Goal: Obtain resource: Obtain resource

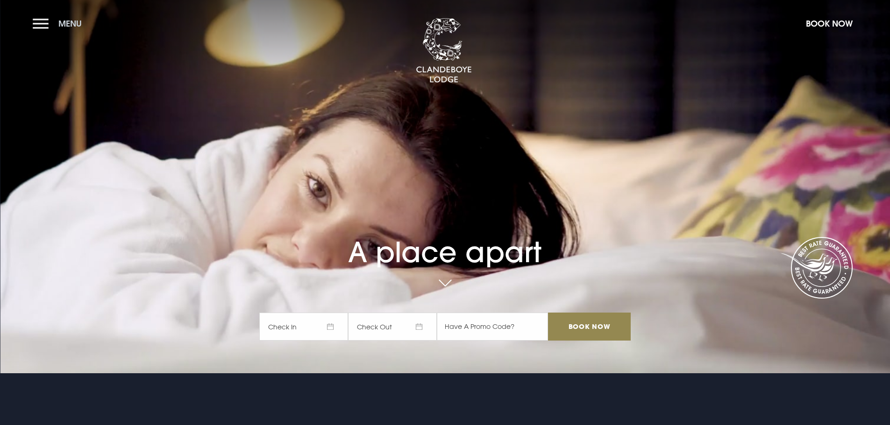
click at [47, 21] on button "Menu" at bounding box center [60, 24] width 54 height 20
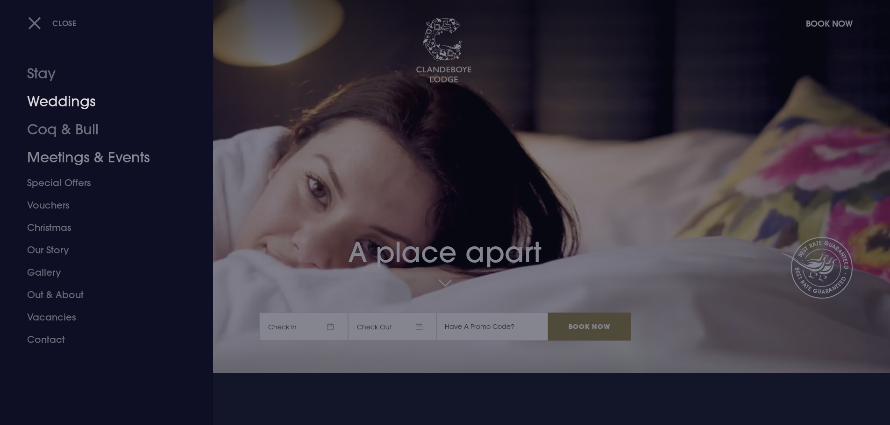
click at [57, 108] on link "Weddings" at bounding box center [101, 102] width 148 height 28
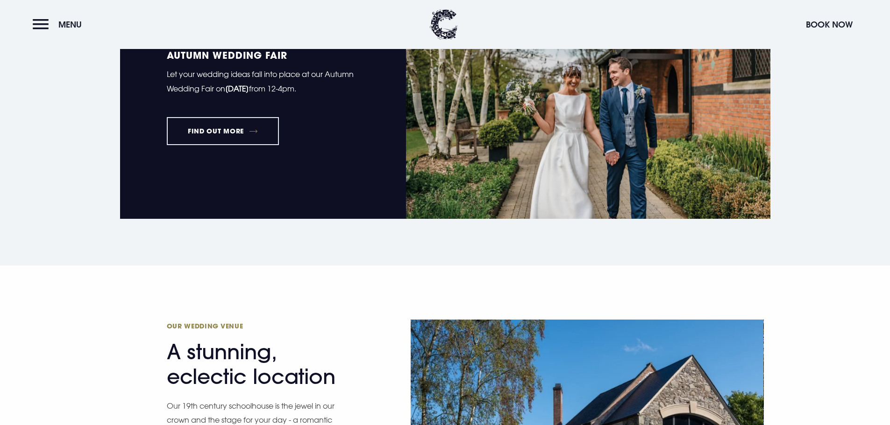
scroll to position [934, 0]
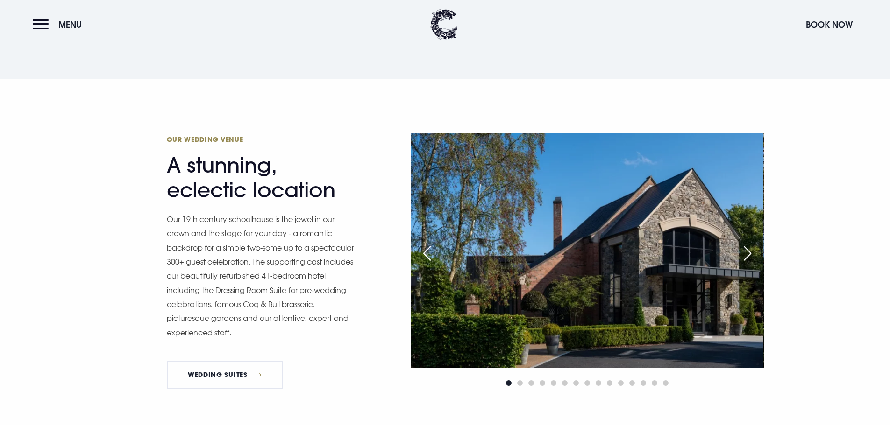
click at [750, 255] on div "Next slide" at bounding box center [747, 253] width 23 height 21
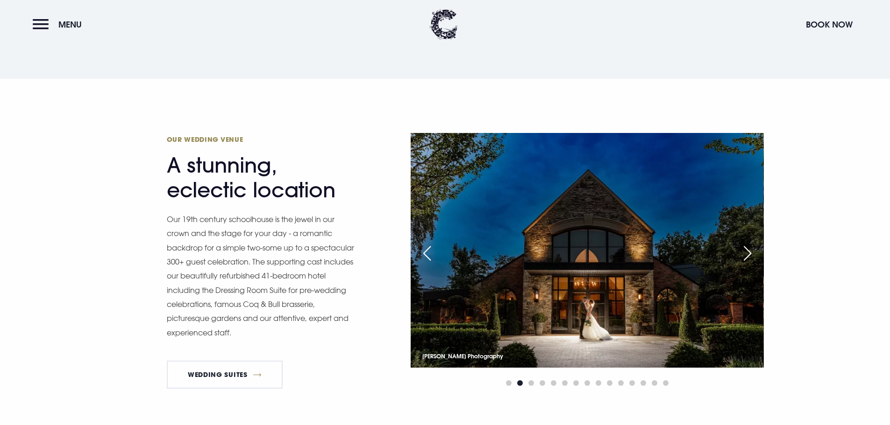
click at [750, 255] on div "Next slide" at bounding box center [747, 253] width 23 height 21
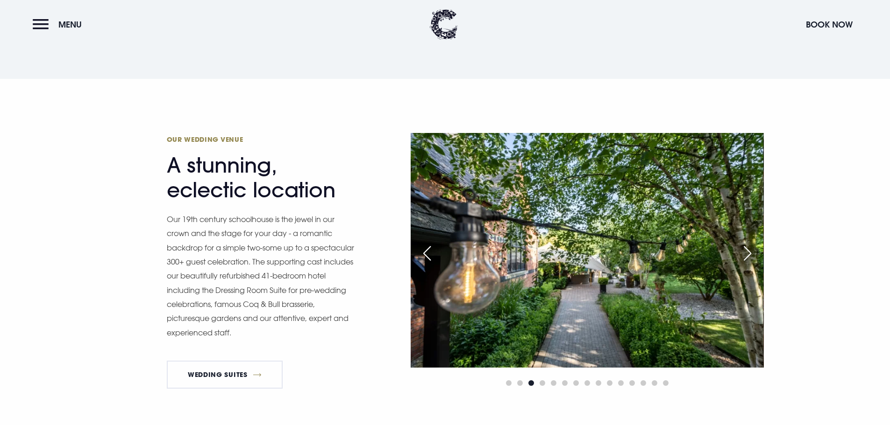
click at [750, 255] on div "Next slide" at bounding box center [747, 253] width 23 height 21
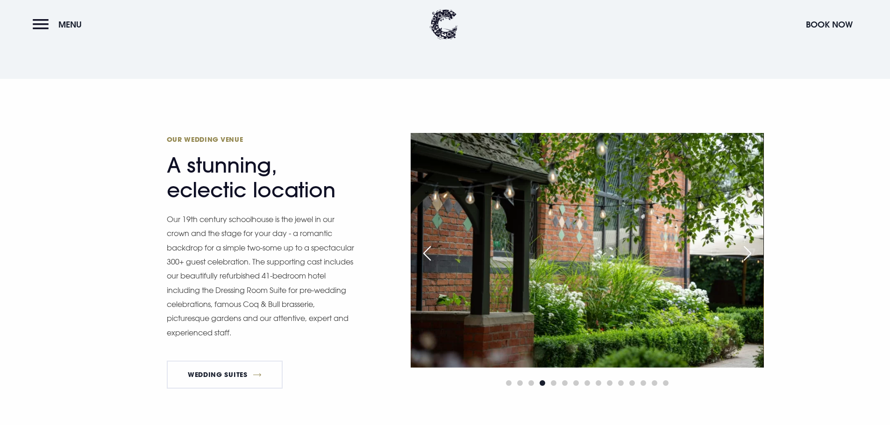
click at [750, 255] on div "Next slide" at bounding box center [747, 253] width 23 height 21
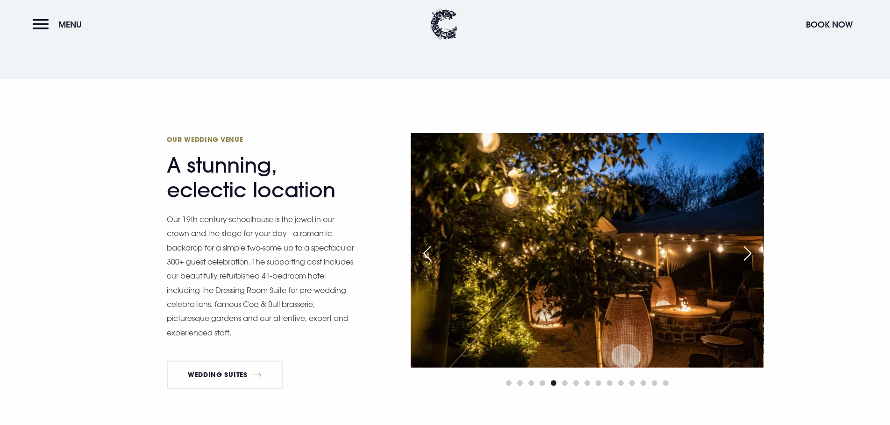
click at [754, 259] on div "Next slide" at bounding box center [747, 253] width 23 height 21
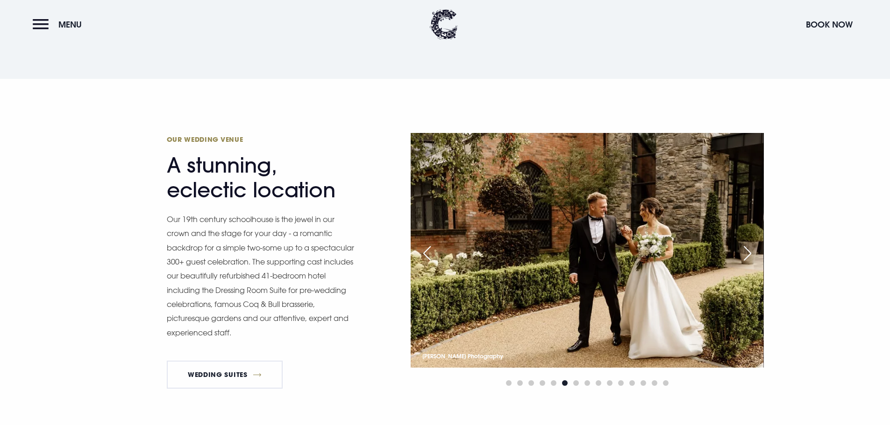
click at [754, 258] on div "Next slide" at bounding box center [747, 253] width 23 height 21
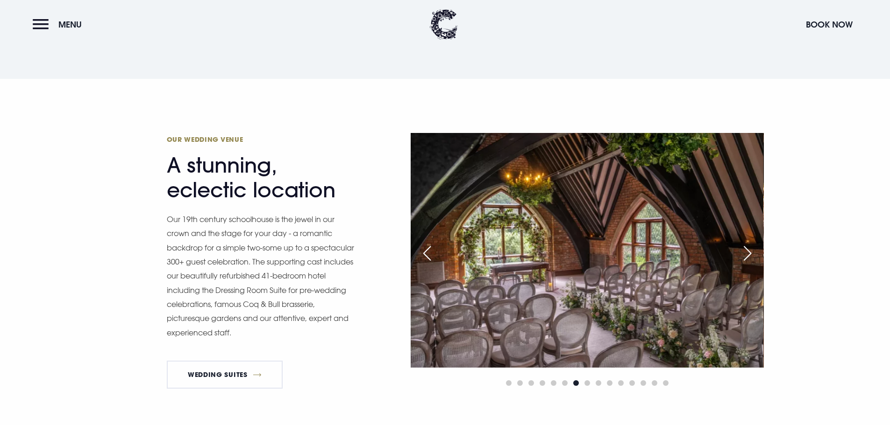
click at [754, 258] on div "Next slide" at bounding box center [747, 253] width 23 height 21
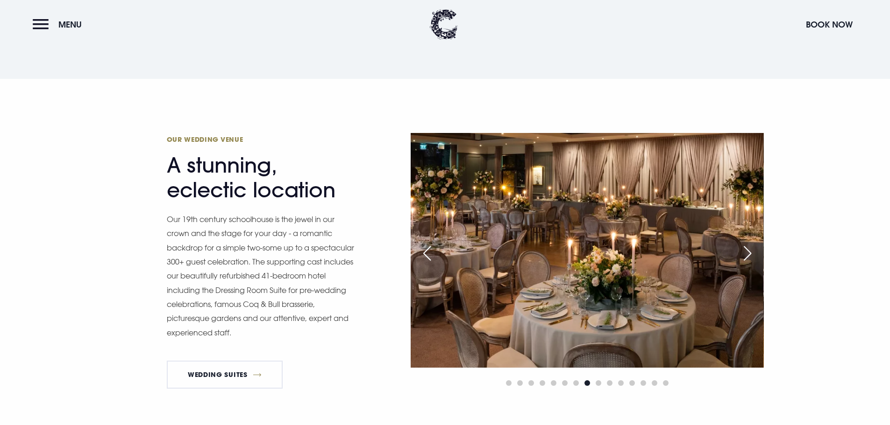
click at [754, 258] on div "Next slide" at bounding box center [747, 253] width 23 height 21
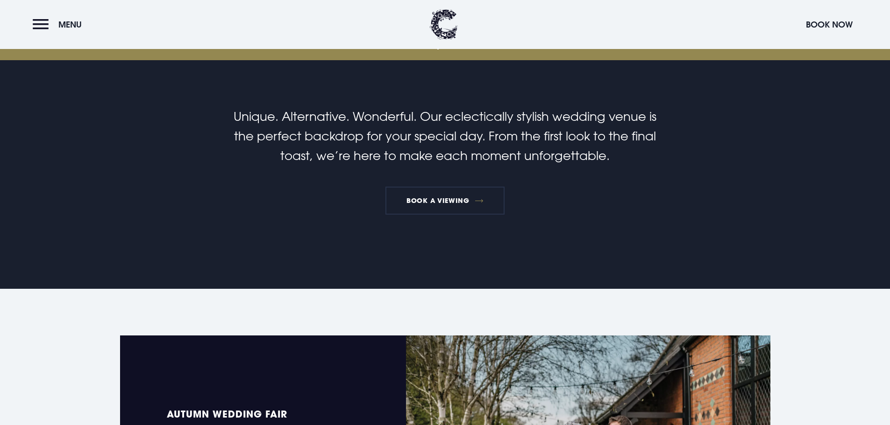
scroll to position [234, 0]
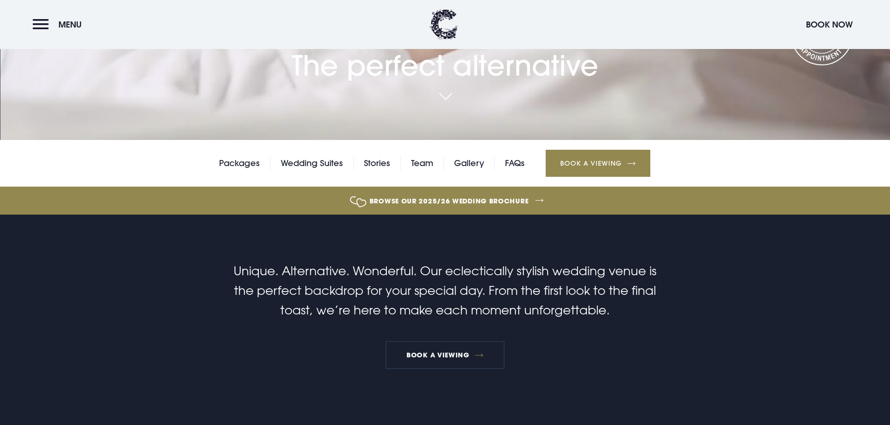
click at [524, 196] on link "Browse our 2025/26 wedding brochure" at bounding box center [449, 201] width 1939 height 35
